Goal: Book appointment/travel/reservation

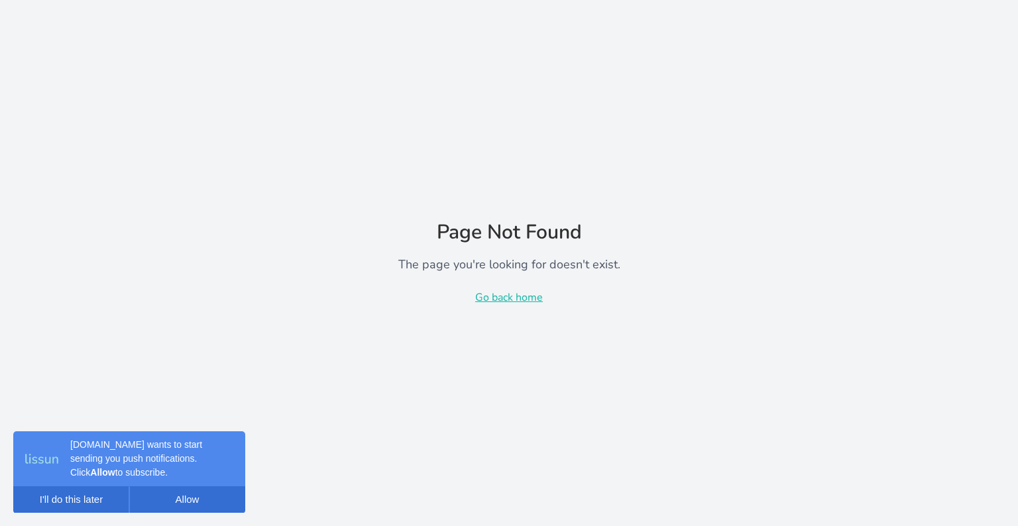
click at [528, 297] on p "Go back home" at bounding box center [509, 298] width 222 height 16
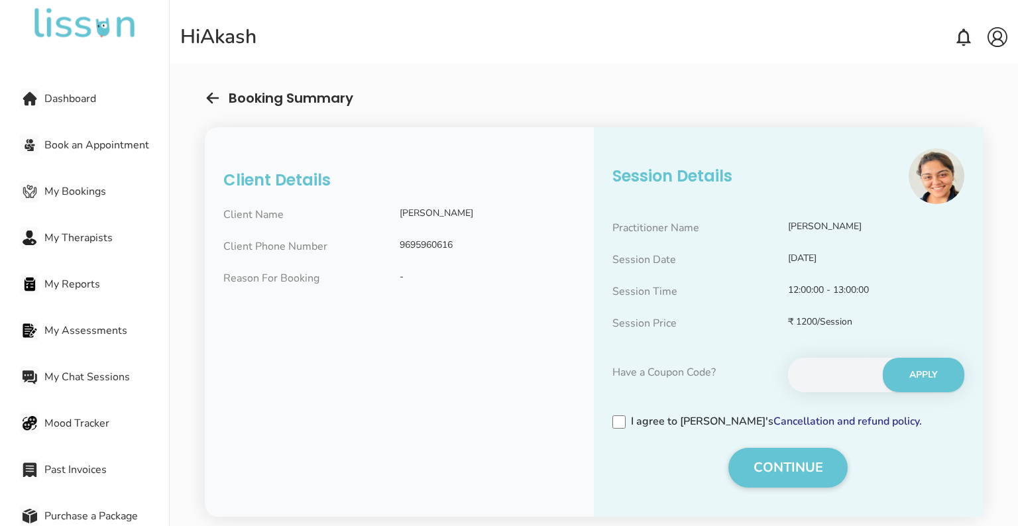
click at [211, 98] on img at bounding box center [213, 98] width 16 height 16
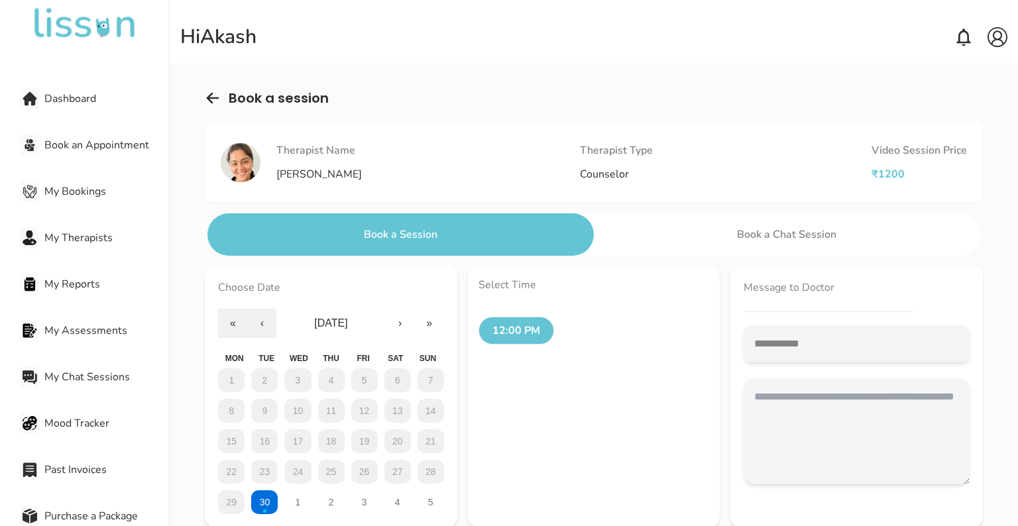
click at [211, 98] on img at bounding box center [213, 98] width 16 height 16
